Goal: Task Accomplishment & Management: Manage account settings

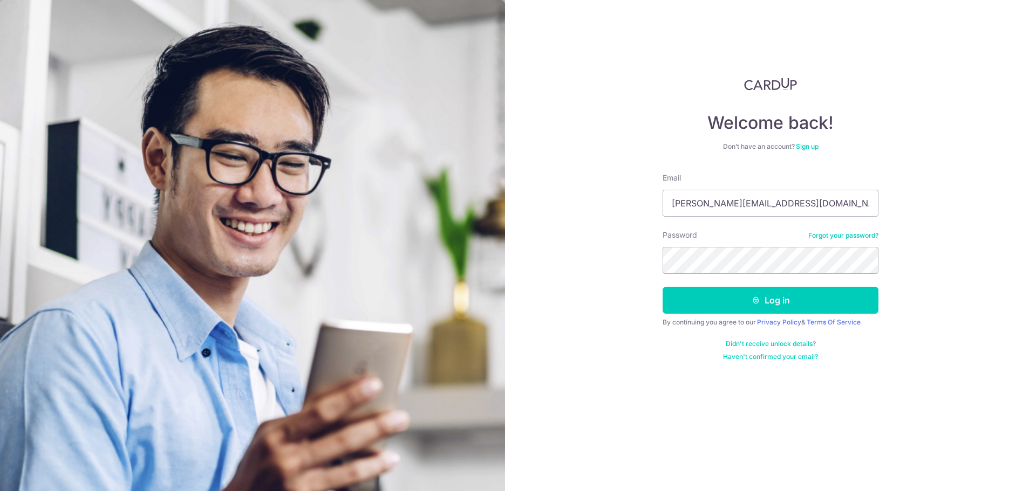
type input "[PERSON_NAME][EMAIL_ADDRESS][DOMAIN_NAME]"
click at [827, 304] on button "Log in" at bounding box center [770, 300] width 216 height 27
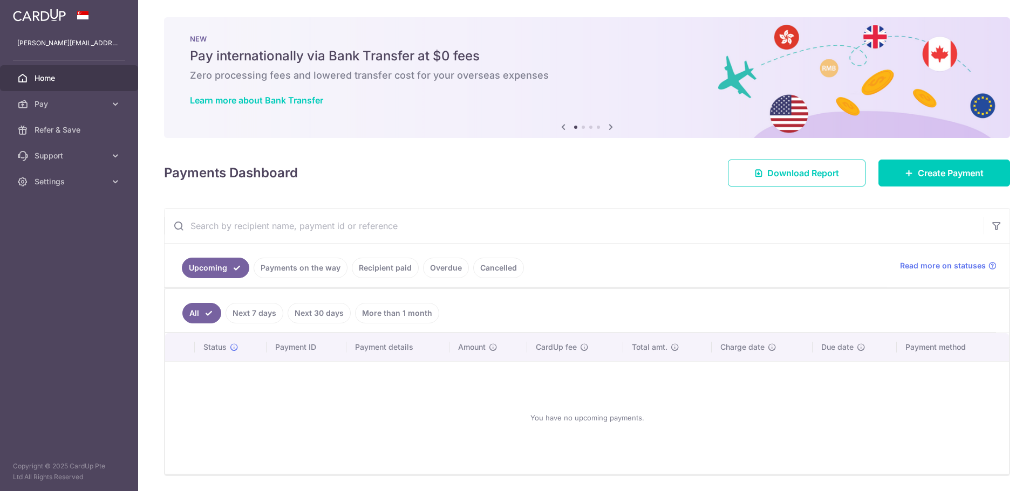
click at [334, 265] on link "Payments on the way" at bounding box center [301, 268] width 94 height 20
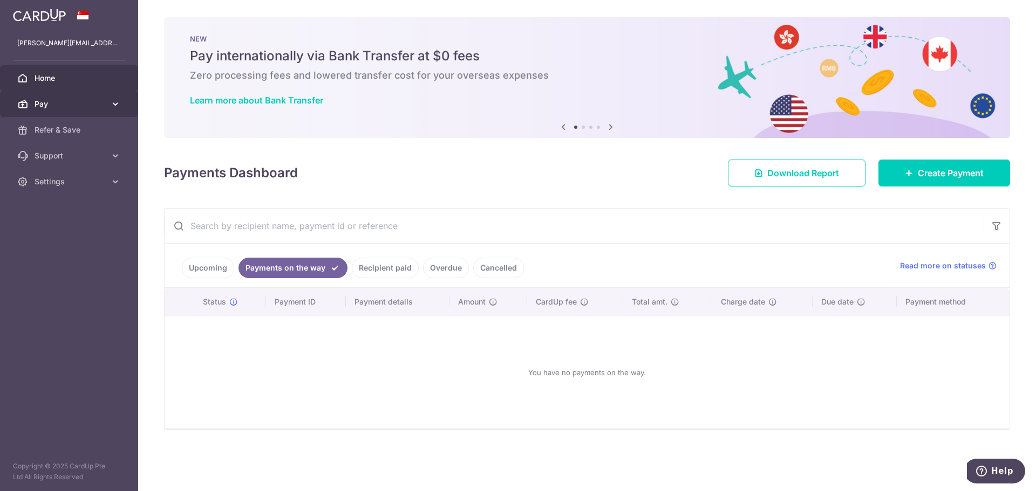
click at [107, 111] on link "Pay" at bounding box center [69, 104] width 138 height 26
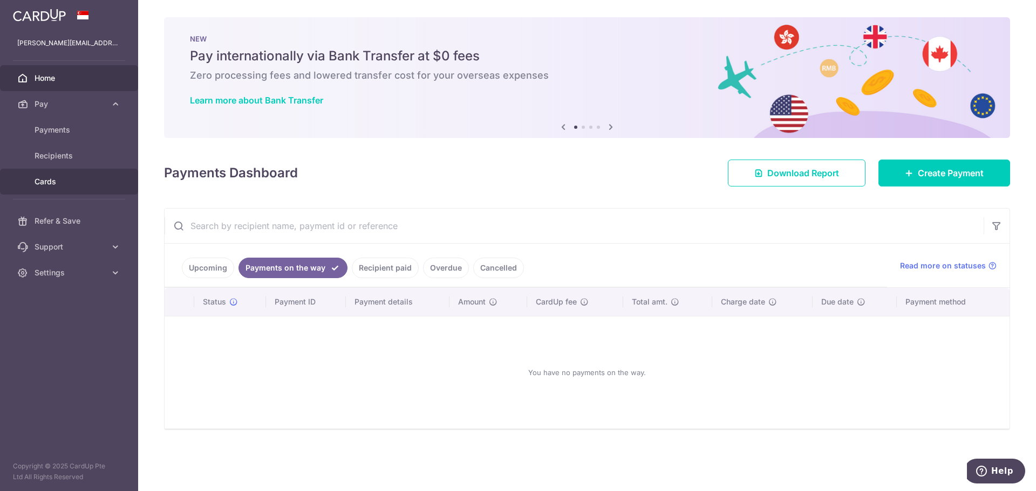
click at [56, 181] on span "Cards" at bounding box center [70, 181] width 71 height 11
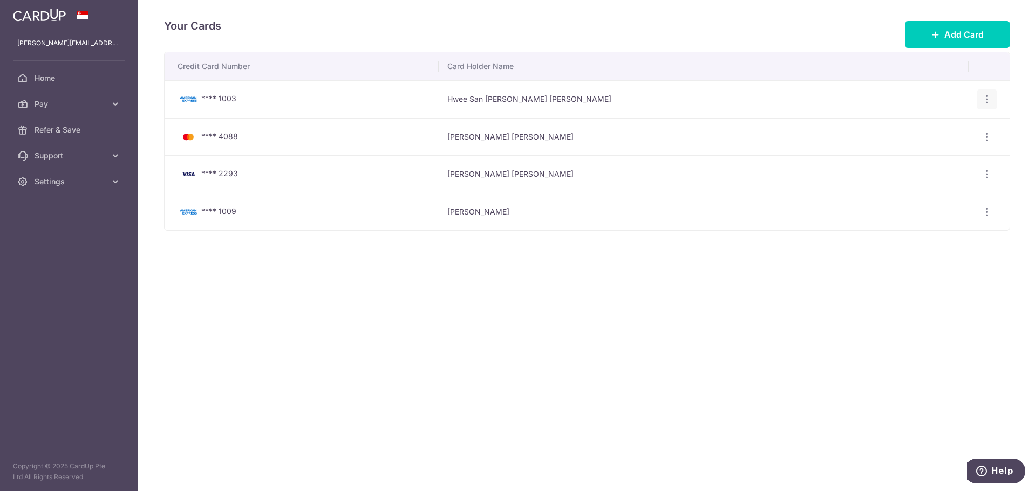
click at [983, 98] on icon "button" at bounding box center [986, 99] width 11 height 11
click at [965, 156] on span "Delete" at bounding box center [950, 155] width 73 height 13
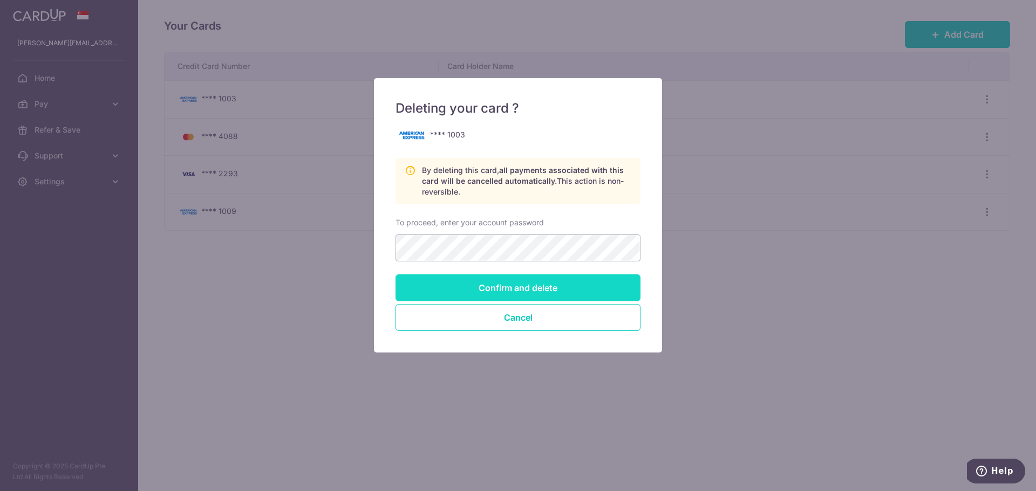
click at [564, 287] on input "Confirm and delete" at bounding box center [517, 288] width 245 height 27
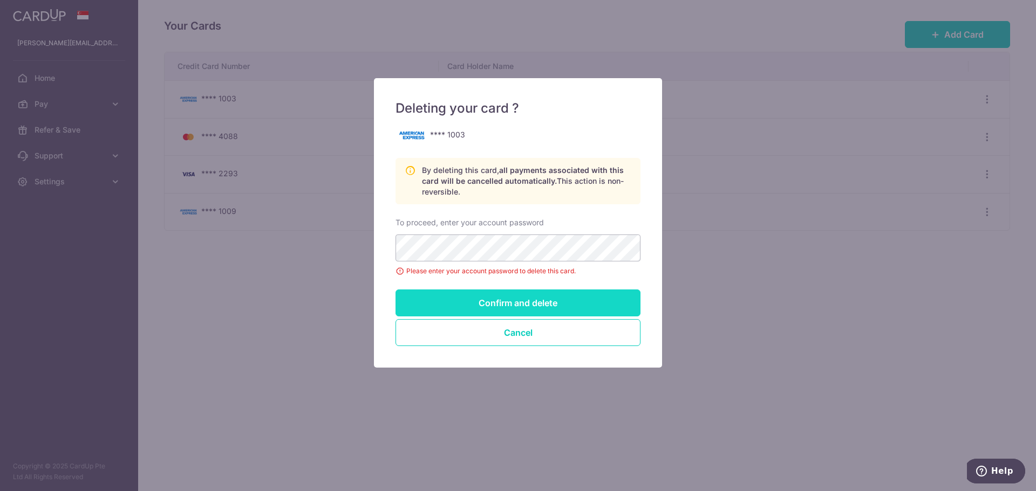
click at [512, 306] on input "Confirm and delete" at bounding box center [517, 303] width 245 height 27
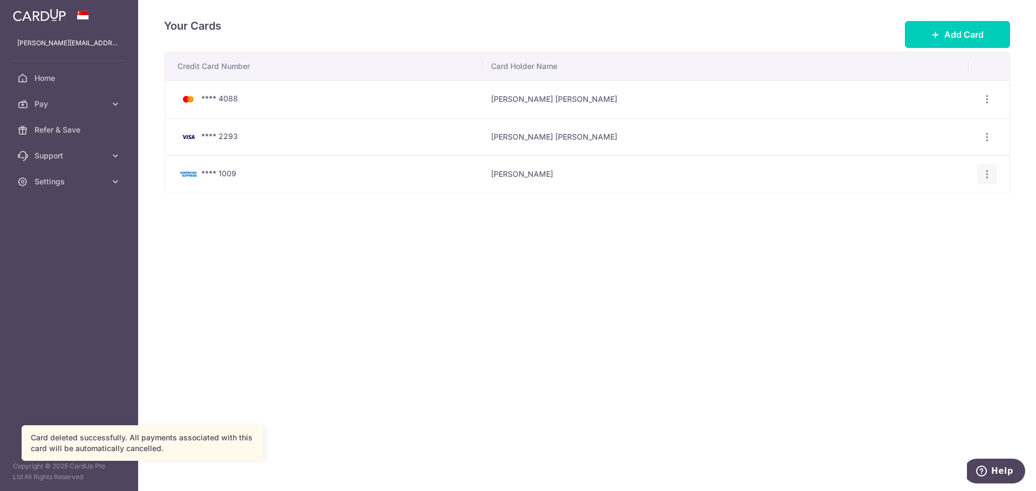
click at [989, 105] on icon "button" at bounding box center [986, 99] width 11 height 11
click at [953, 229] on span "Delete" at bounding box center [950, 230] width 73 height 13
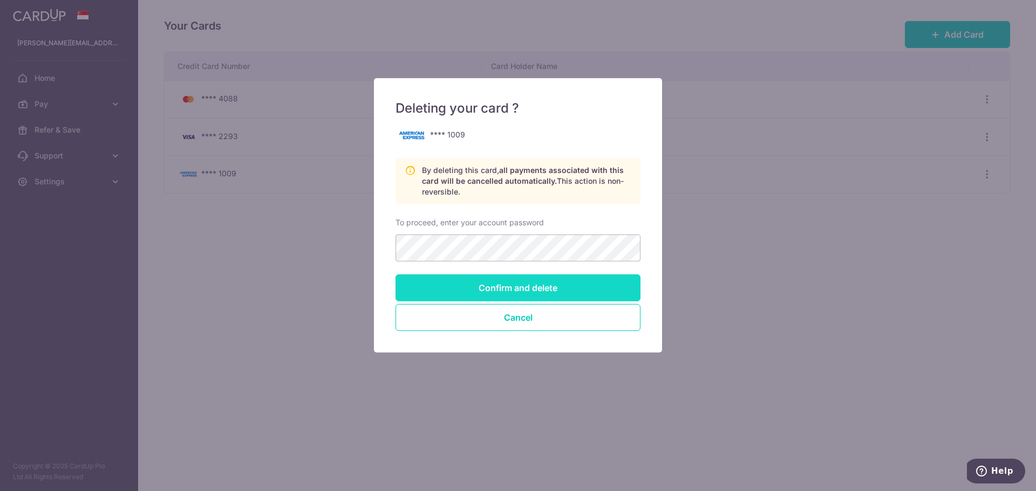
click at [587, 299] on input "Confirm and delete" at bounding box center [517, 288] width 245 height 27
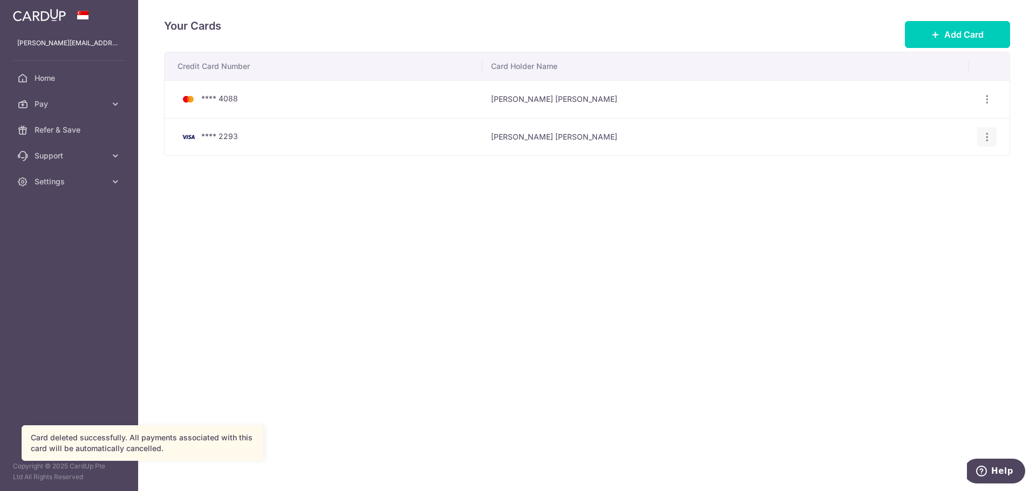
click at [986, 142] on div "View/Edit Delete" at bounding box center [987, 137] width 20 height 20
click at [985, 105] on icon "button" at bounding box center [986, 99] width 11 height 11
click at [956, 191] on span "Delete" at bounding box center [950, 192] width 73 height 13
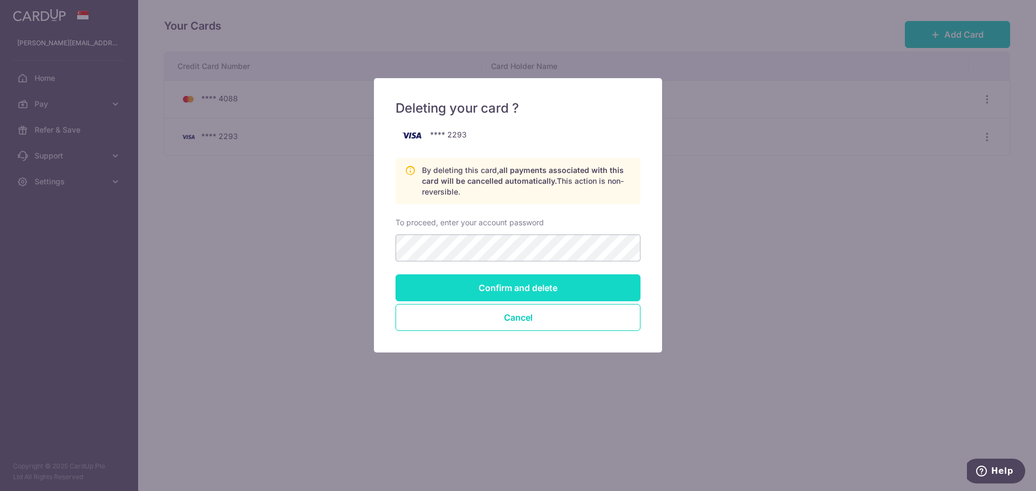
click at [592, 292] on input "Confirm and delete" at bounding box center [517, 288] width 245 height 27
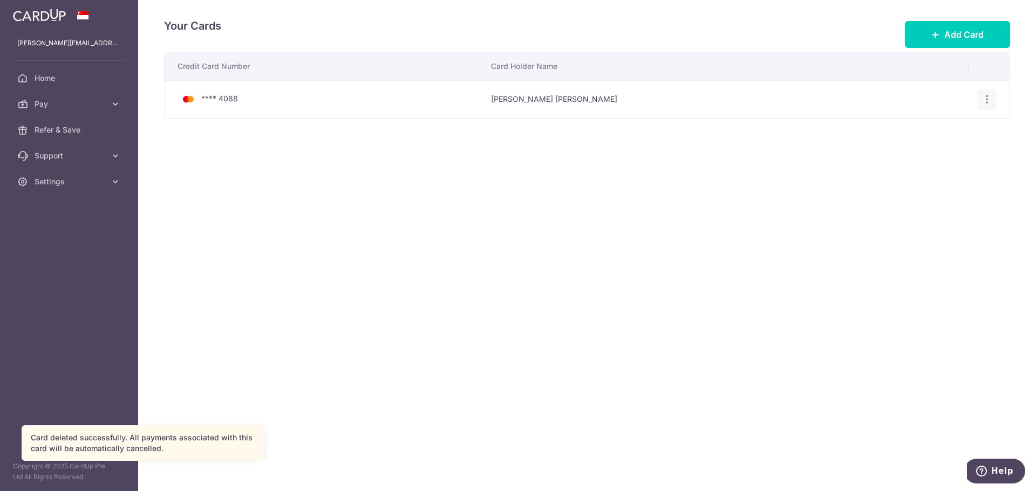
click at [994, 97] on div "View/Edit [GEOGRAPHIC_DATA]" at bounding box center [987, 100] width 20 height 20
click at [988, 102] on icon "button" at bounding box center [986, 99] width 11 height 11
click at [943, 152] on span "Delete" at bounding box center [950, 155] width 73 height 13
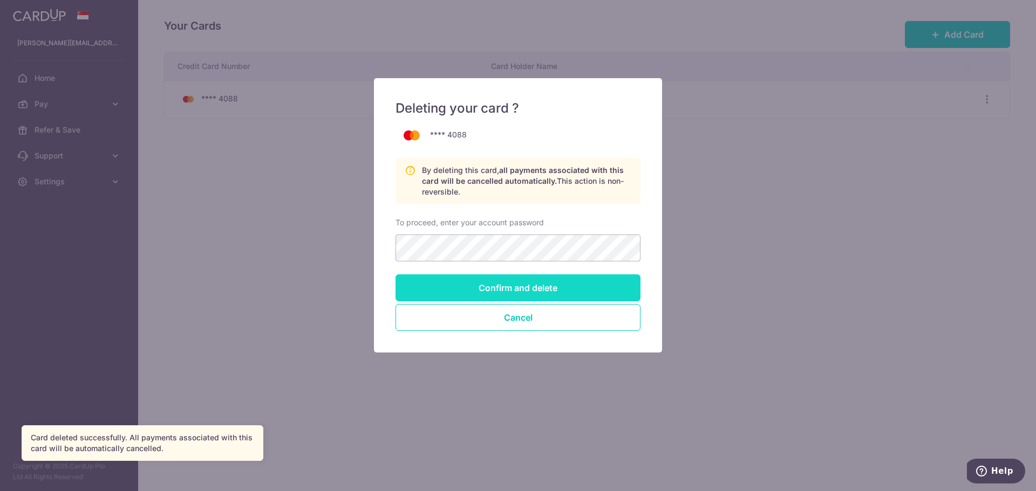
click at [567, 290] on input "Confirm and delete" at bounding box center [517, 288] width 245 height 27
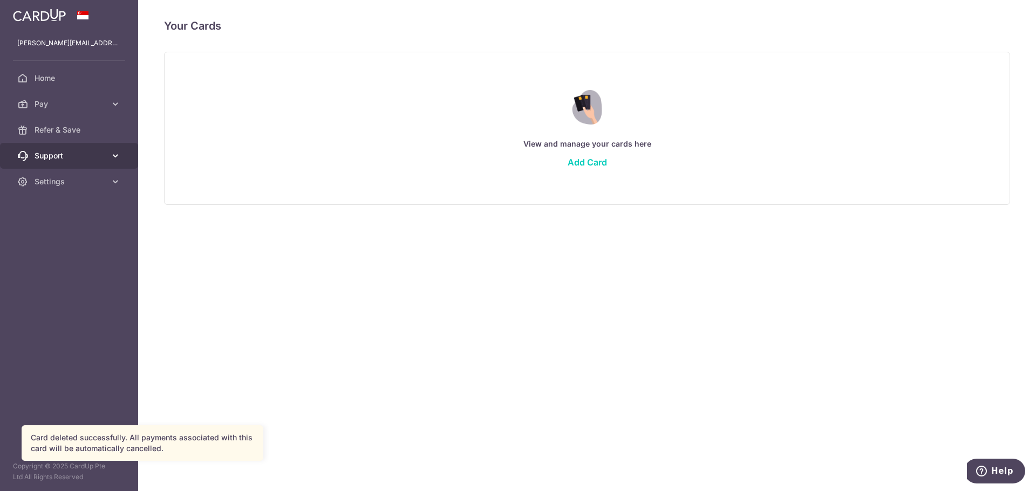
click at [84, 157] on span "Support" at bounding box center [70, 155] width 71 height 11
click at [73, 241] on link "Settings" at bounding box center [69, 247] width 138 height 26
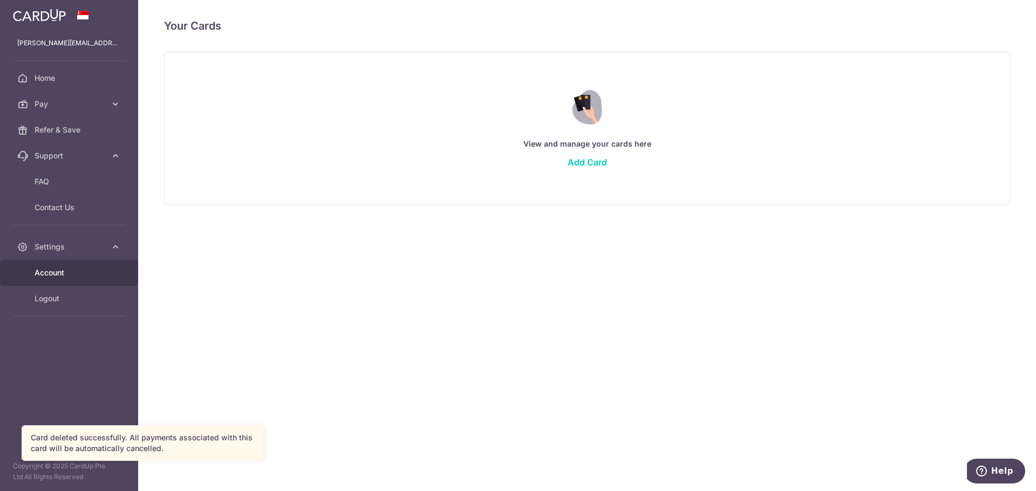
click at [69, 272] on span "Account" at bounding box center [70, 273] width 71 height 11
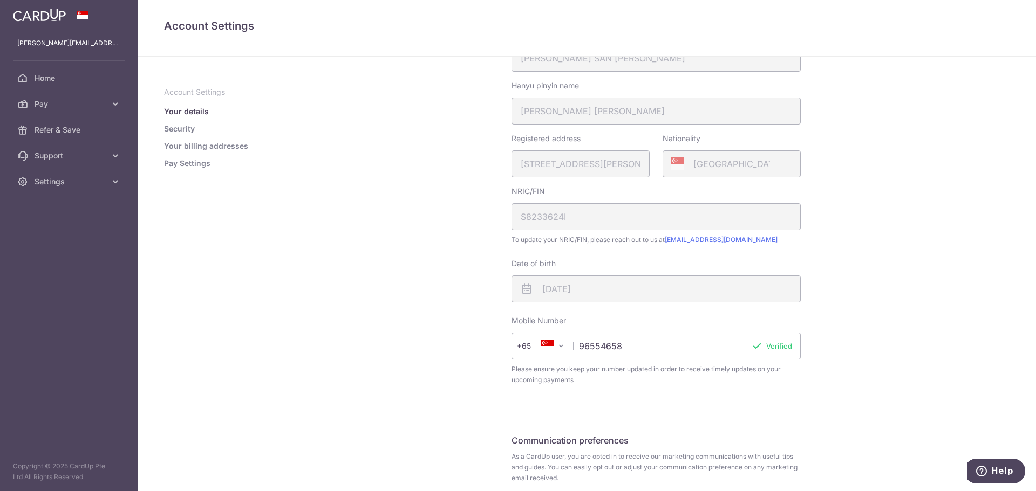
scroll to position [245, 0]
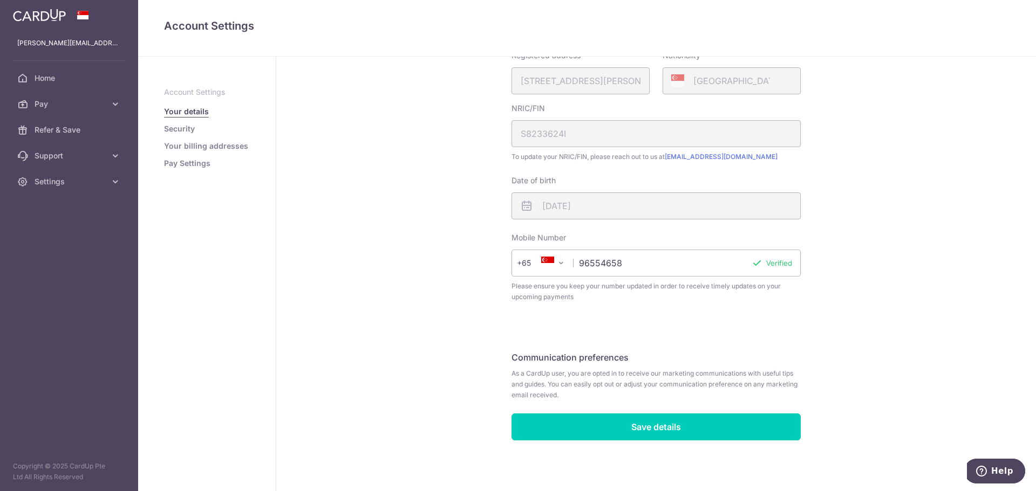
click at [187, 132] on link "Security" at bounding box center [179, 129] width 31 height 11
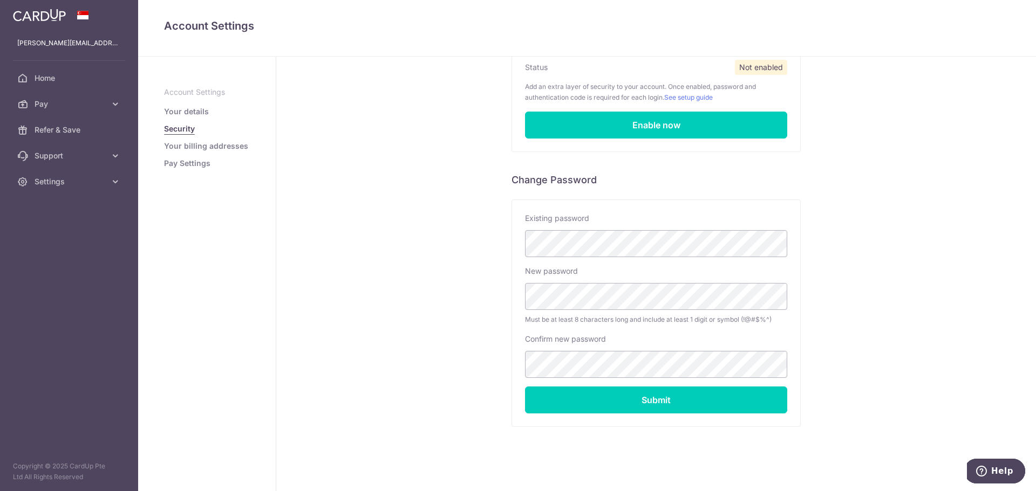
scroll to position [118, 0]
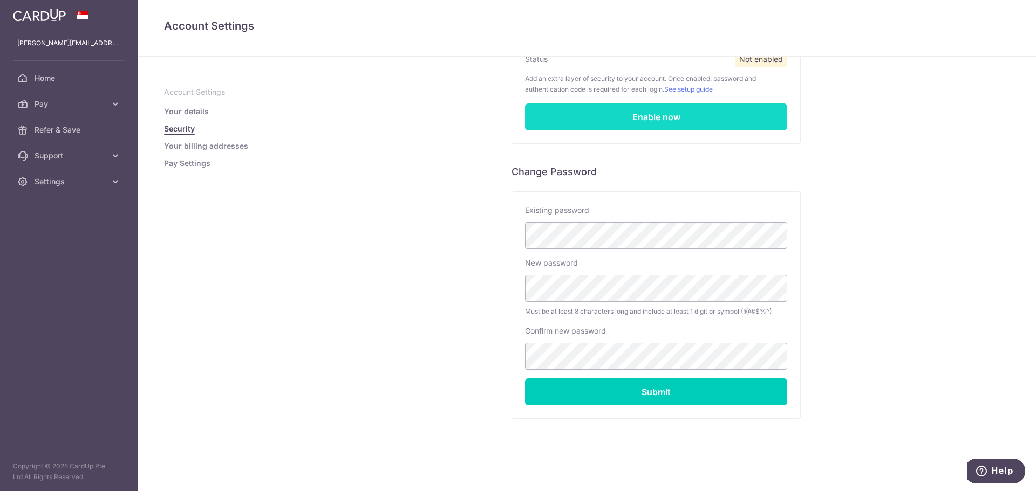
click at [715, 121] on link "Enable now" at bounding box center [656, 117] width 262 height 27
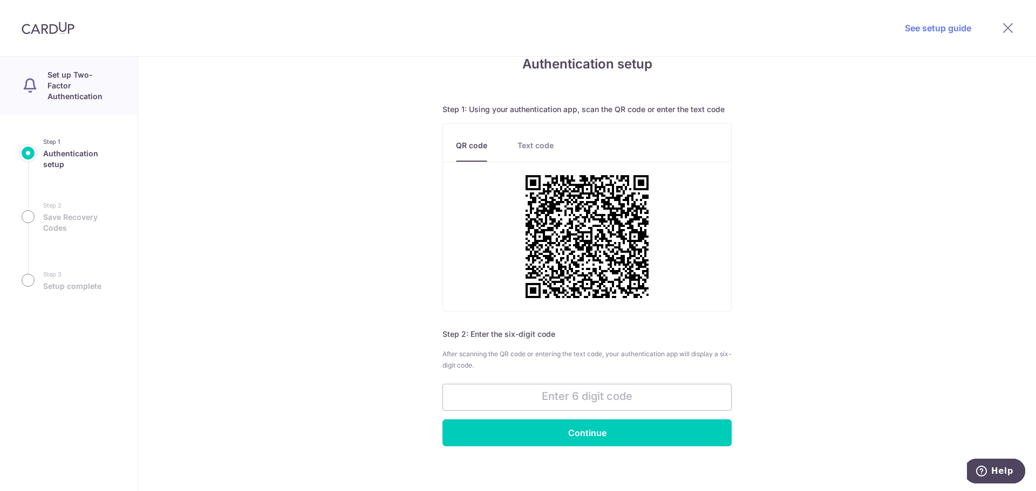
scroll to position [47, 0]
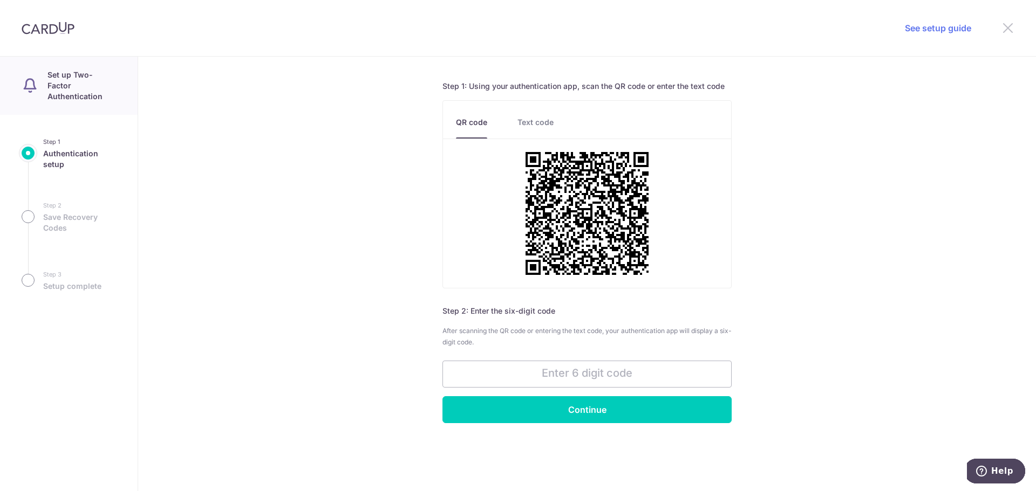
click at [1004, 28] on icon at bounding box center [1007, 27] width 13 height 13
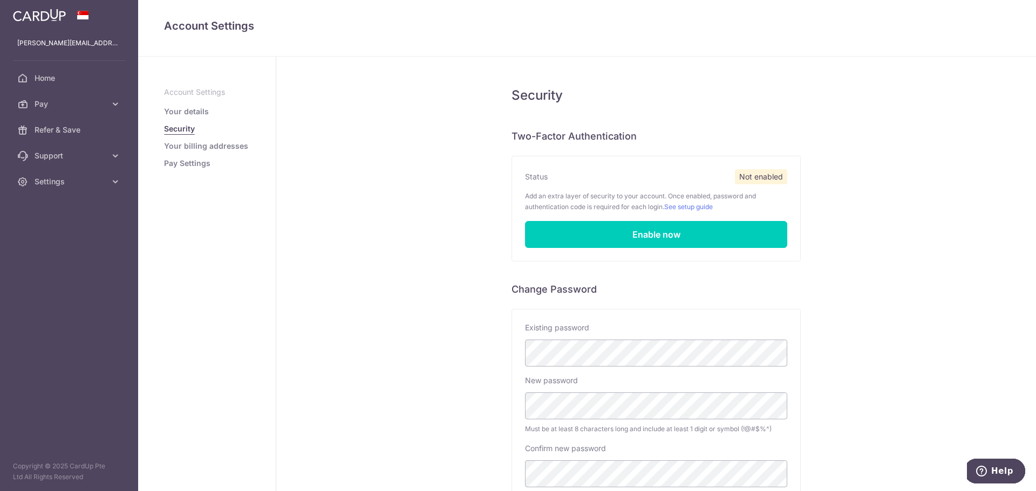
click at [216, 148] on link "Your billing addresses" at bounding box center [206, 146] width 84 height 11
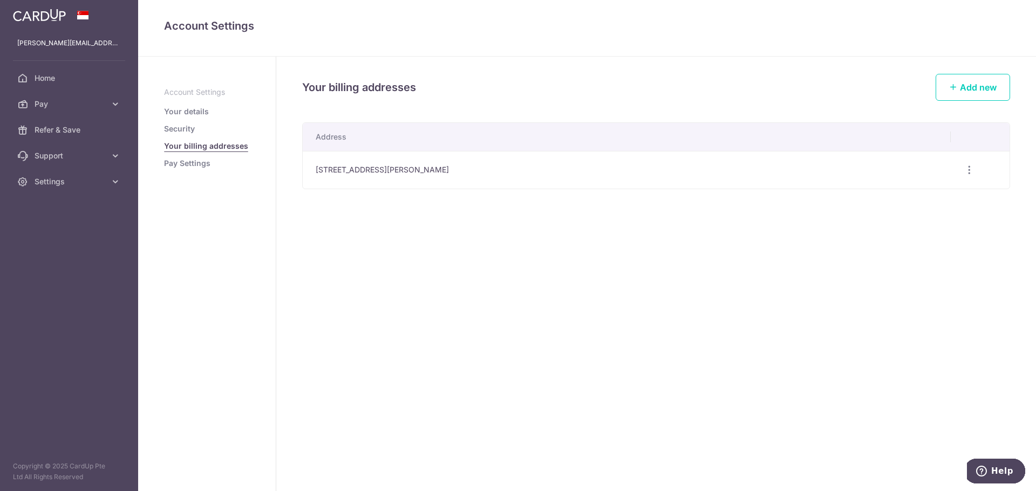
click at [207, 162] on link "Pay Settings" at bounding box center [187, 163] width 46 height 11
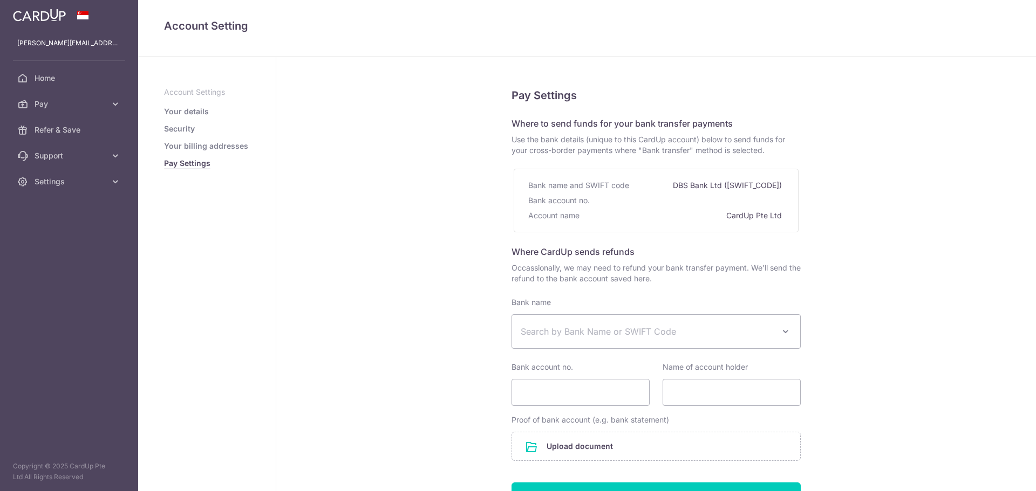
select select
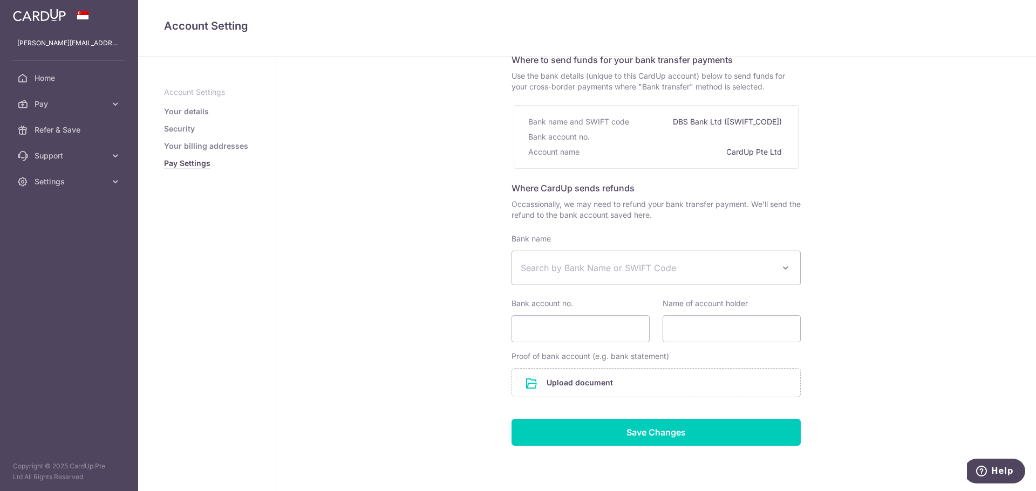
scroll to position [45, 0]
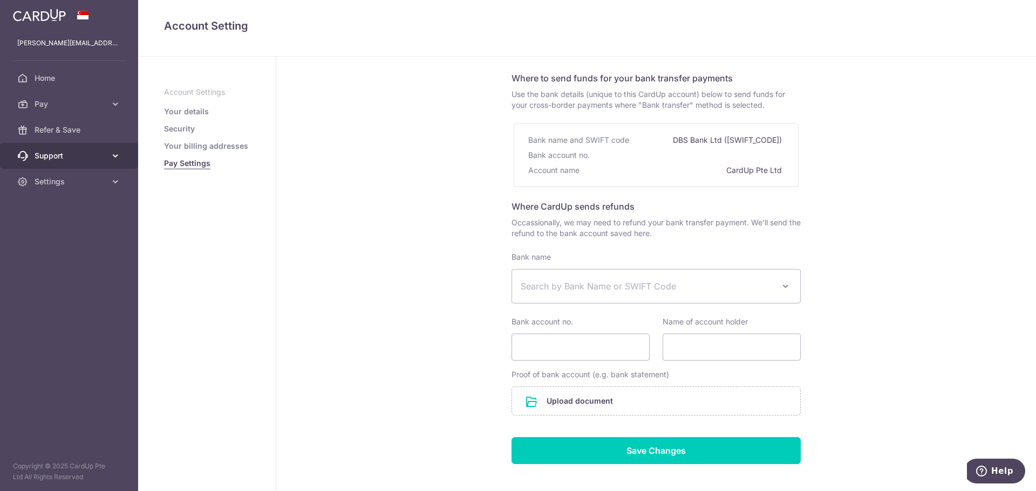
click at [87, 155] on span "Support" at bounding box center [70, 155] width 71 height 11
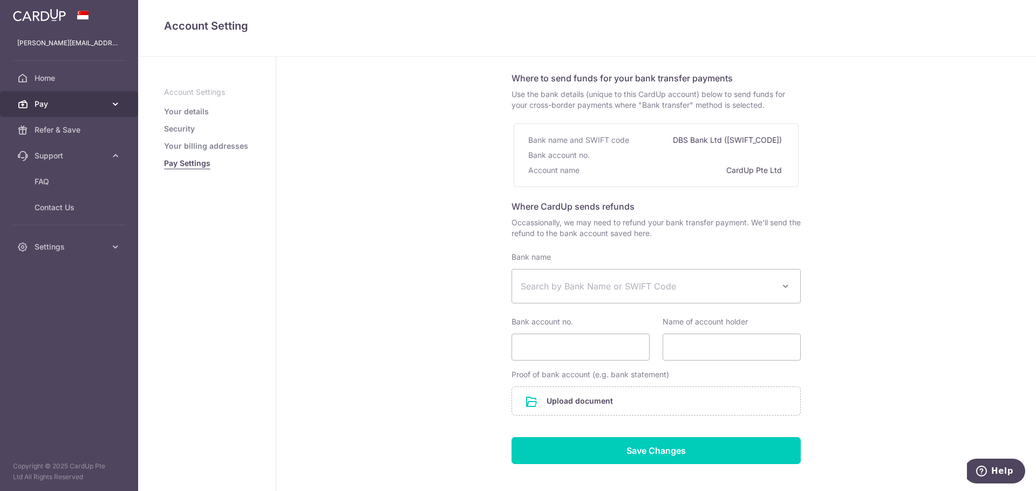
click at [79, 95] on link "Pay" at bounding box center [69, 104] width 138 height 26
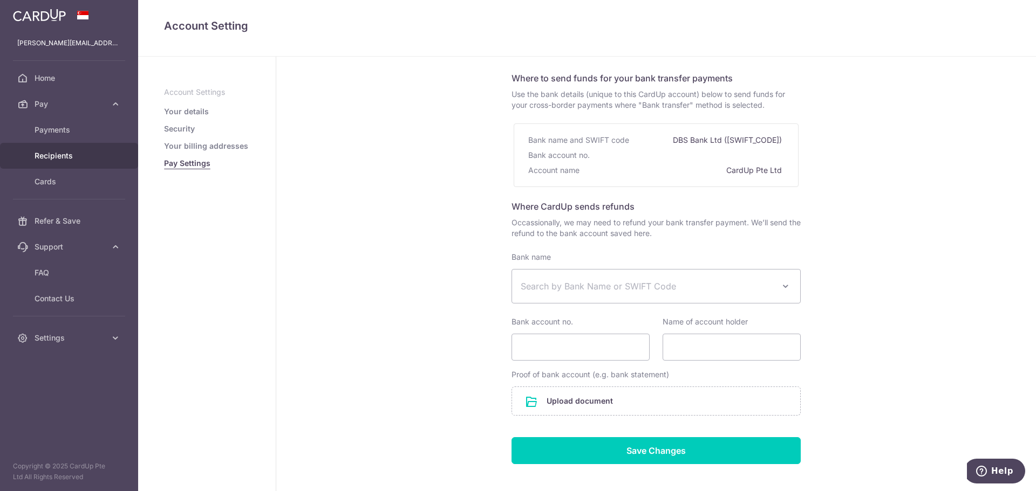
click at [70, 154] on span "Recipients" at bounding box center [70, 155] width 71 height 11
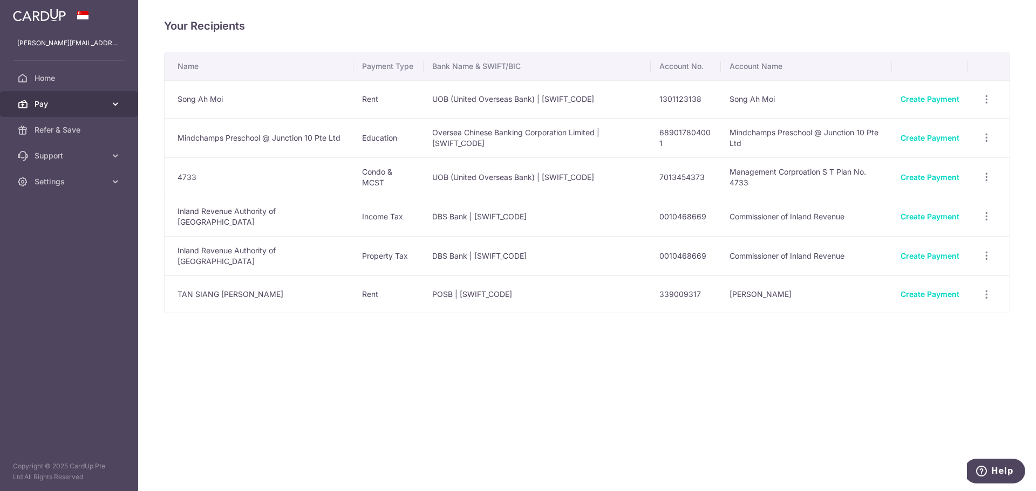
click at [31, 105] on link "Pay" at bounding box center [69, 104] width 138 height 26
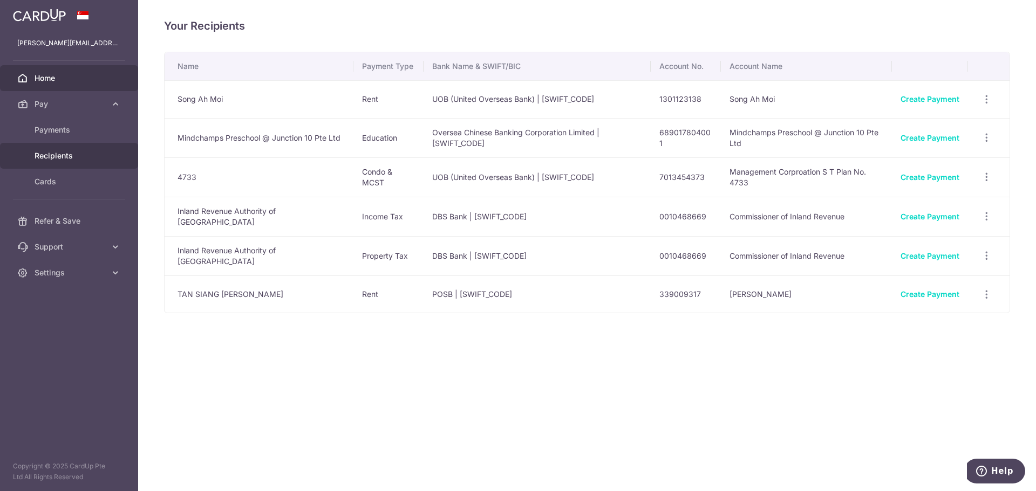
click at [42, 77] on span "Home" at bounding box center [70, 78] width 71 height 11
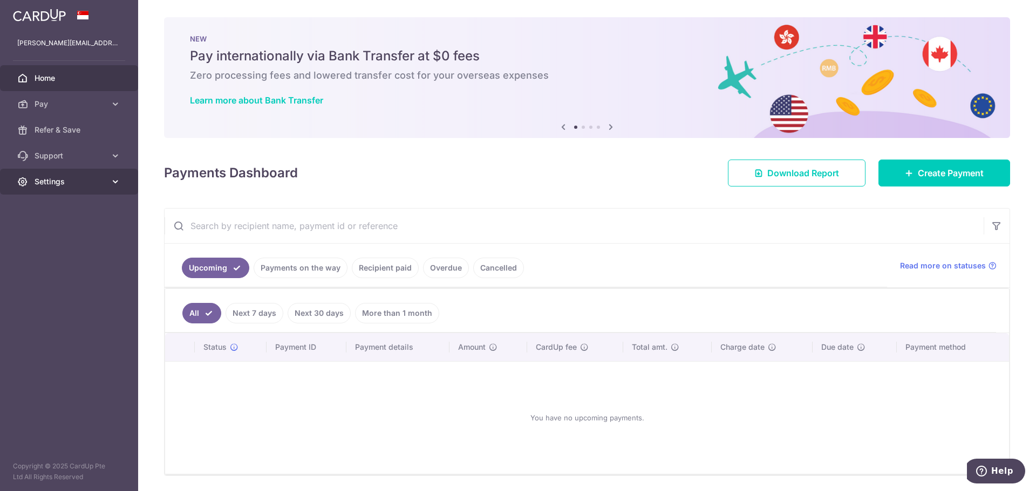
click at [77, 178] on span "Settings" at bounding box center [70, 181] width 71 height 11
click at [58, 232] on span "Logout" at bounding box center [70, 233] width 71 height 11
